Goal: Check status: Check status

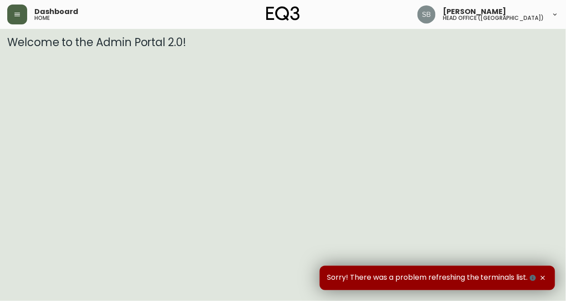
click at [19, 15] on icon "button" at bounding box center [16, 15] width 5 height 4
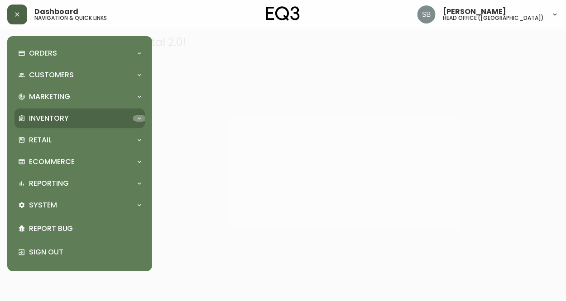
click at [139, 122] on icon at bounding box center [139, 118] width 7 height 7
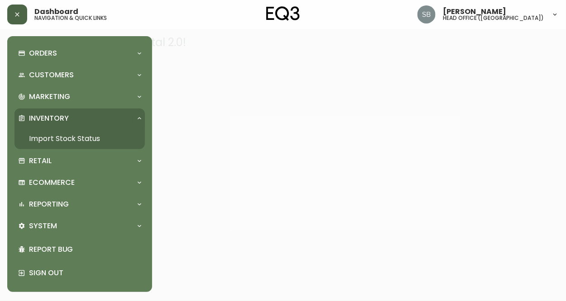
click at [85, 137] on link "Import Stock Status" at bounding box center [79, 139] width 130 height 21
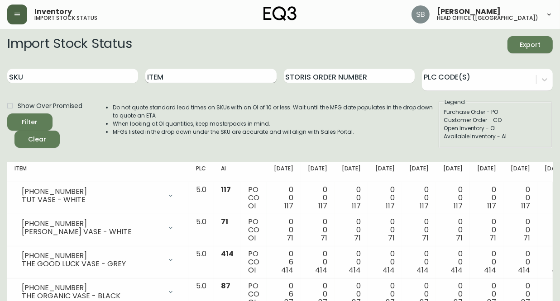
click at [165, 77] on input "Item" at bounding box center [210, 76] width 131 height 14
type input "elise"
click at [7, 114] on button "Filter" at bounding box center [29, 122] width 45 height 17
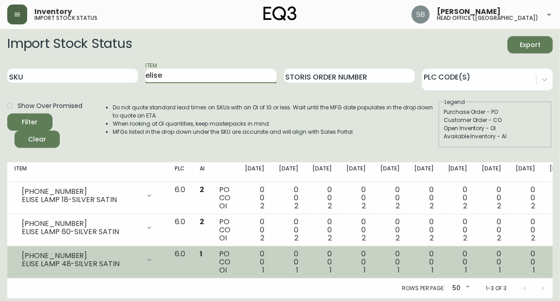
scroll to position [3, 0]
